Goal: Information Seeking & Learning: Learn about a topic

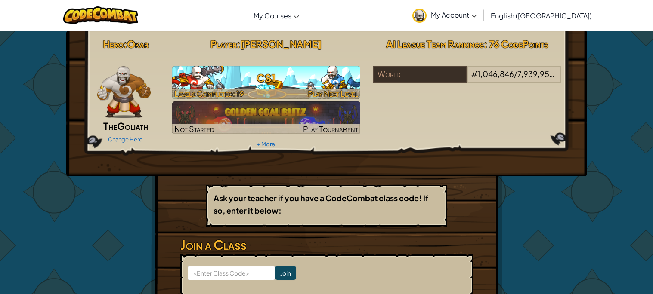
click at [272, 90] on div at bounding box center [266, 94] width 188 height 10
